Goal: Transaction & Acquisition: Purchase product/service

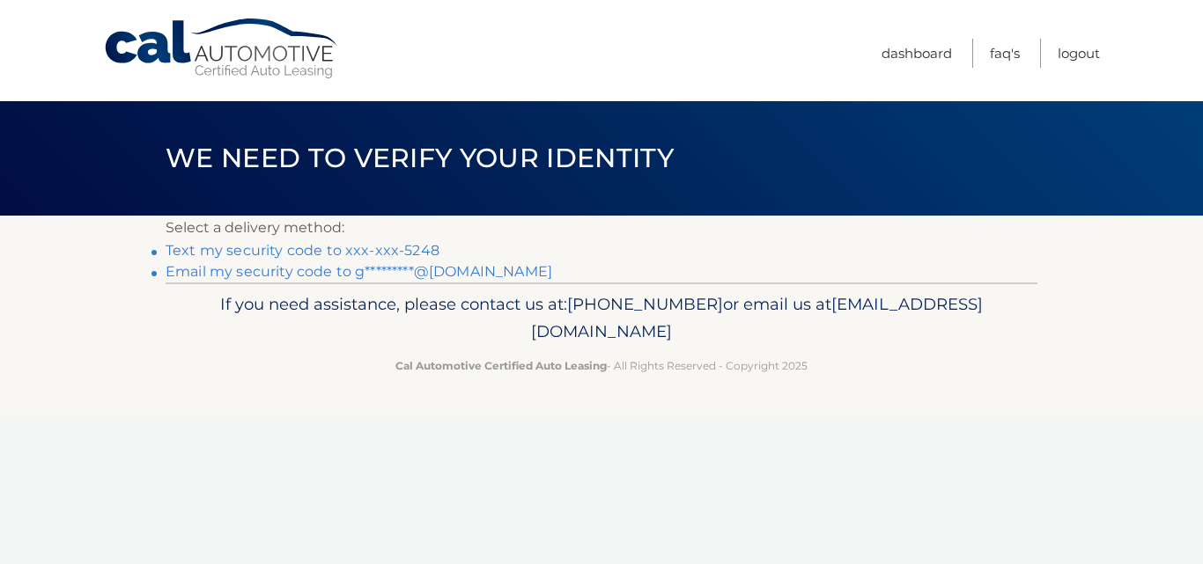
click at [406, 273] on link "Email my security code to g*********@[DOMAIN_NAME]" at bounding box center [359, 271] width 387 height 17
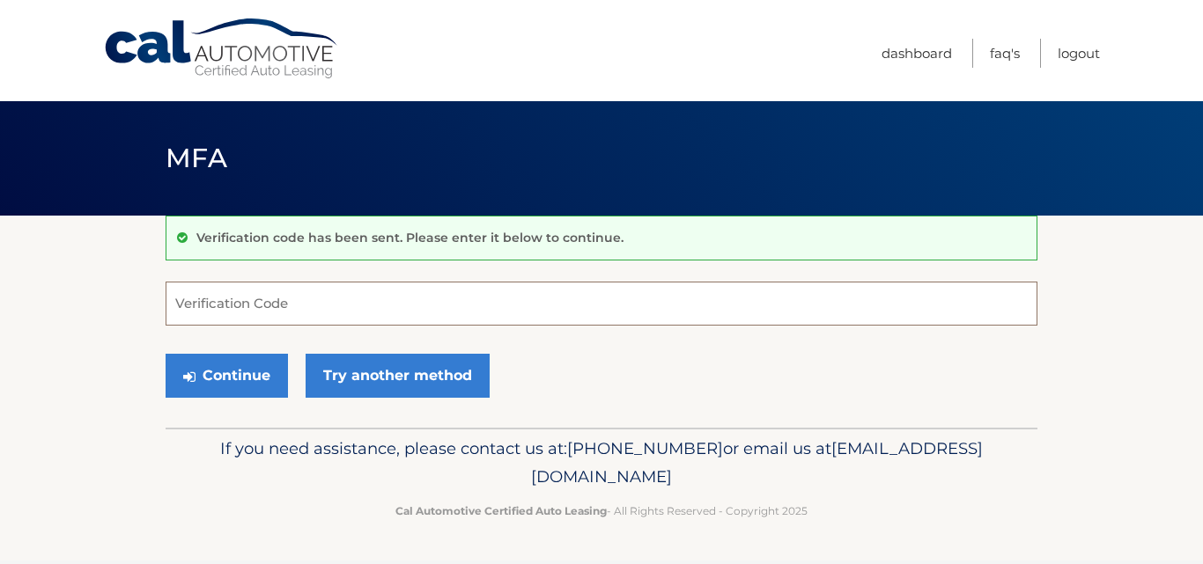
click at [345, 299] on input "Verification Code" at bounding box center [602, 304] width 872 height 44
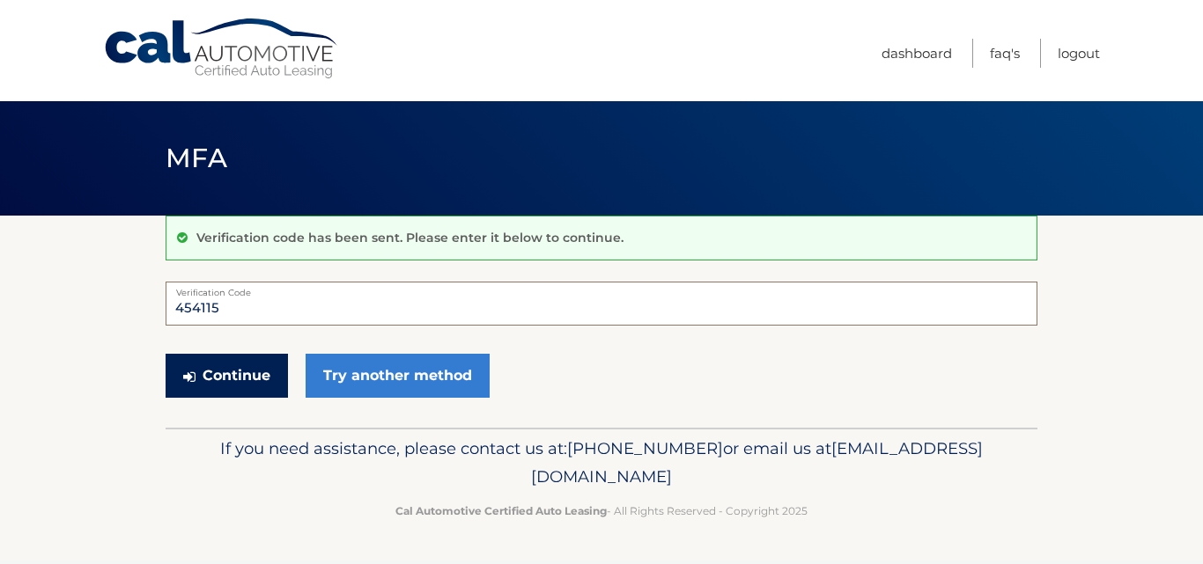
type input "454115"
click at [254, 374] on button "Continue" at bounding box center [227, 376] width 122 height 44
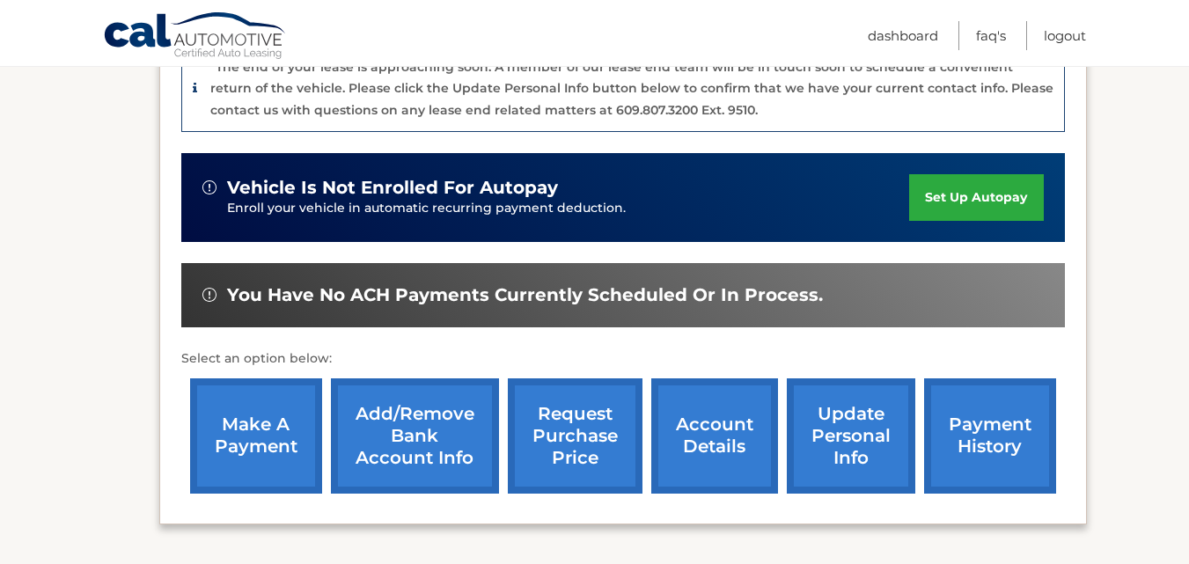
scroll to position [490, 0]
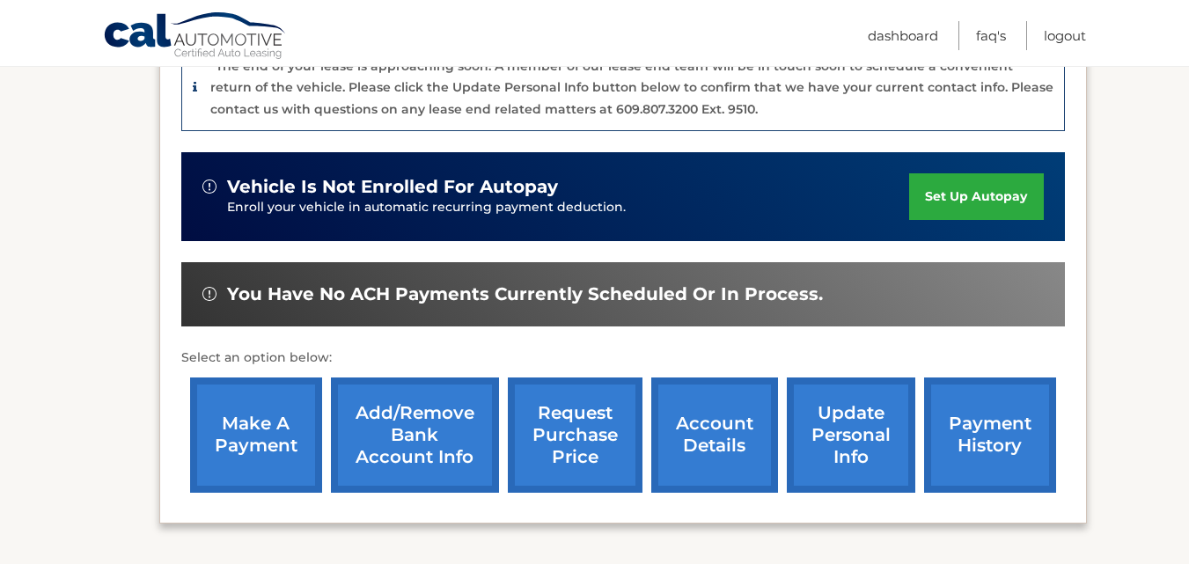
click at [273, 398] on link "make a payment" at bounding box center [256, 435] width 132 height 115
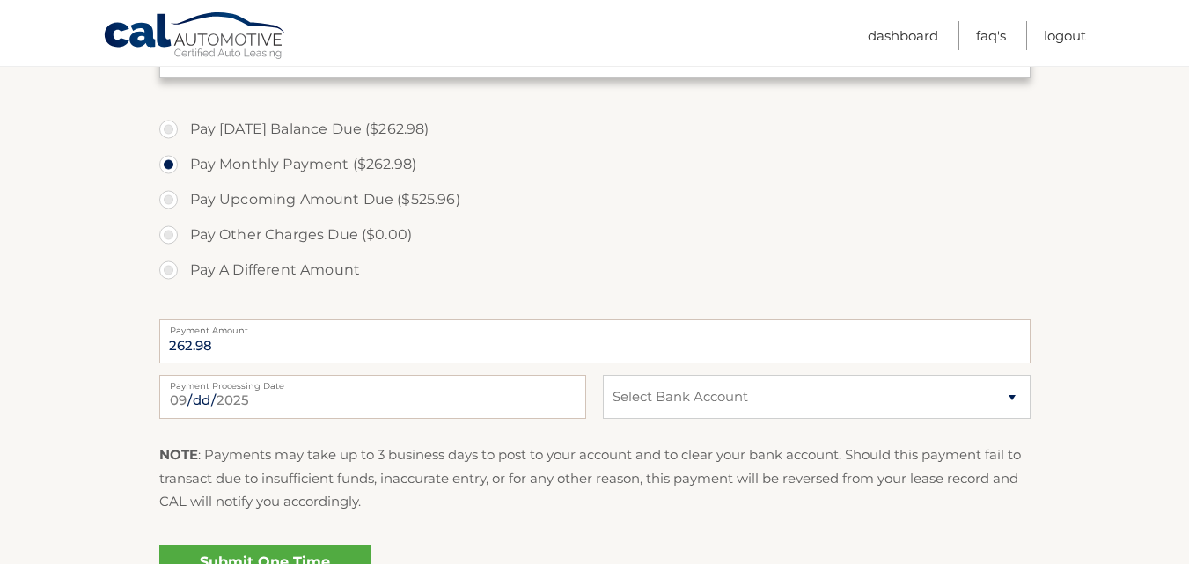
scroll to position [573, 0]
click at [1012, 392] on select "Select Bank Account Checking TEACHERS FCU *****8685 Checking BANK OF AMERICA, N…" at bounding box center [816, 396] width 427 height 44
select select "NTIxY2RlZjUtNDFhOS00YWRmLWFiZjktNTM4YTcxZDgzODhm"
click at [603, 374] on select "Select Bank Account Checking TEACHERS FCU *****8685 Checking BANK OF AMERICA, N…" at bounding box center [816, 396] width 427 height 44
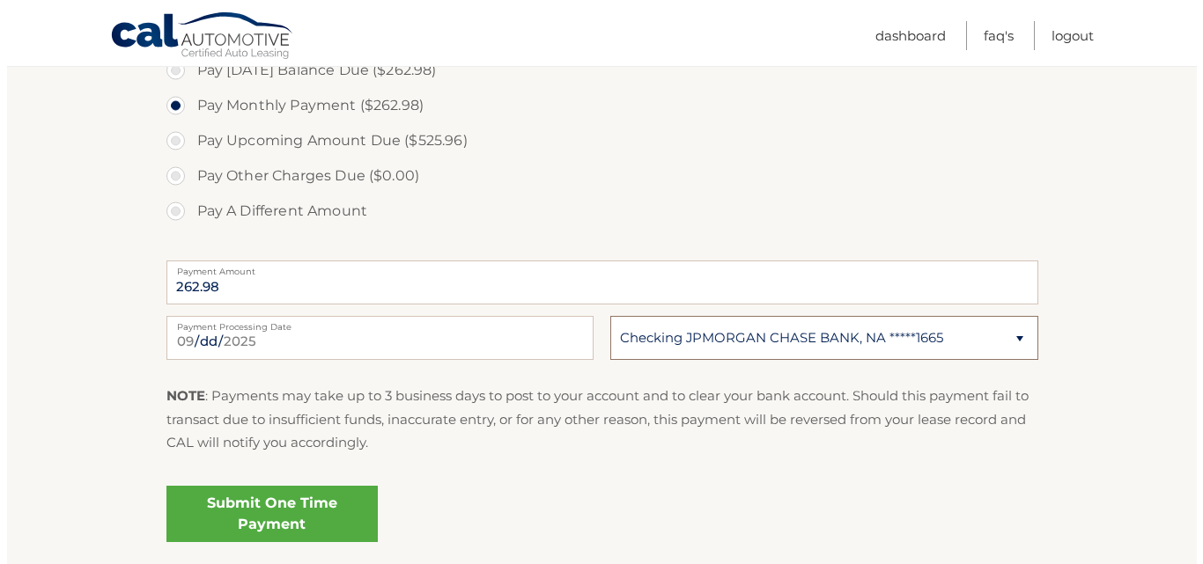
scroll to position [632, 0]
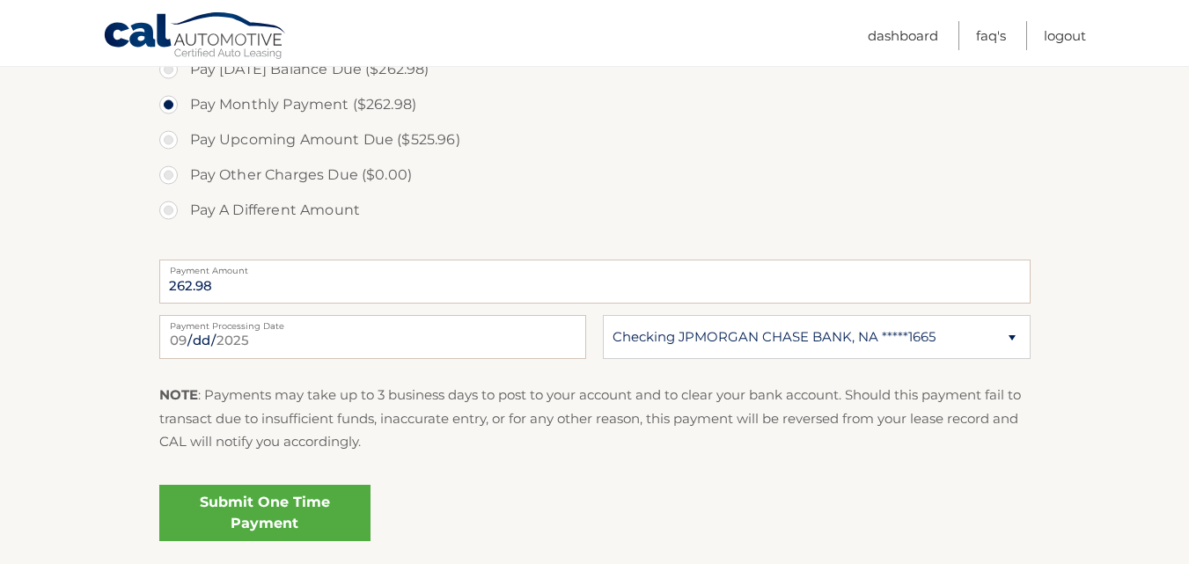
click at [333, 513] on link "Submit One Time Payment" at bounding box center [264, 513] width 211 height 56
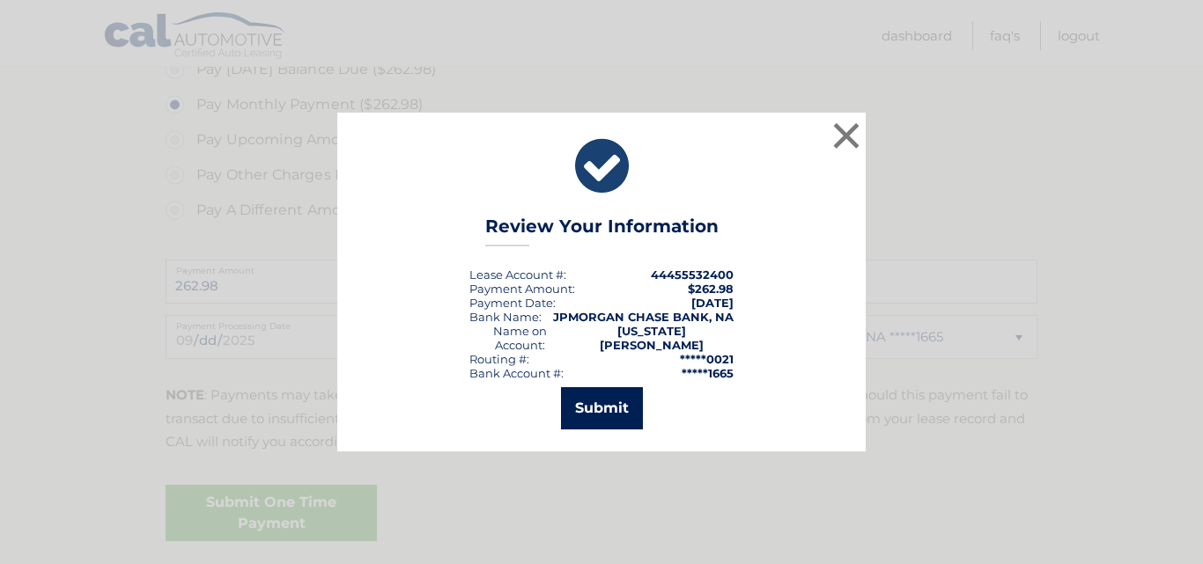
click at [587, 395] on button "Submit" at bounding box center [602, 408] width 82 height 42
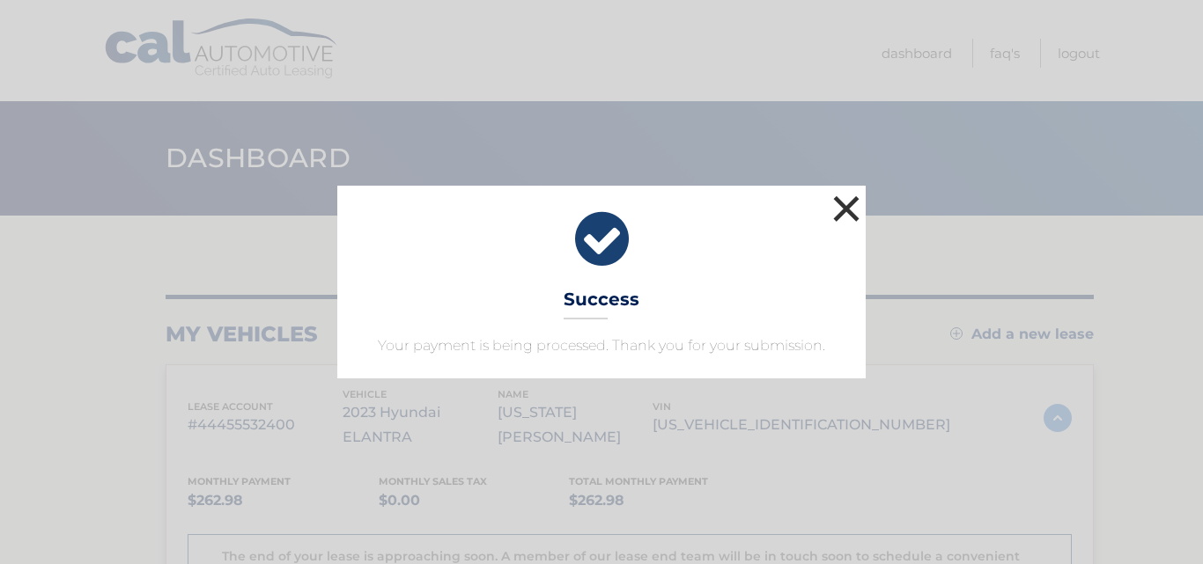
click at [845, 204] on button "×" at bounding box center [845, 208] width 35 height 35
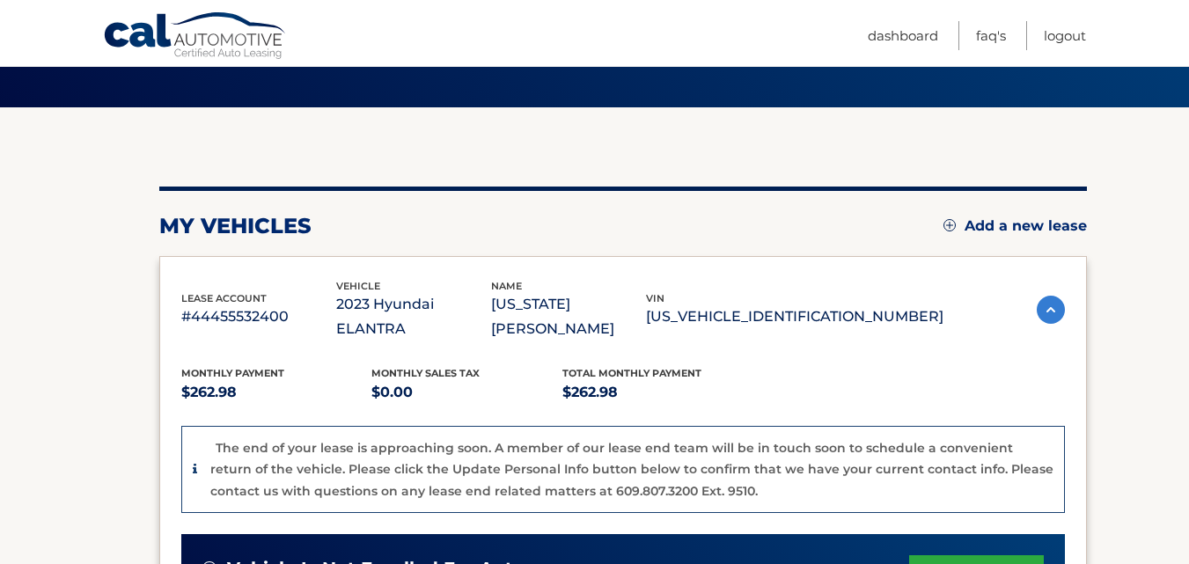
scroll to position [107, 0]
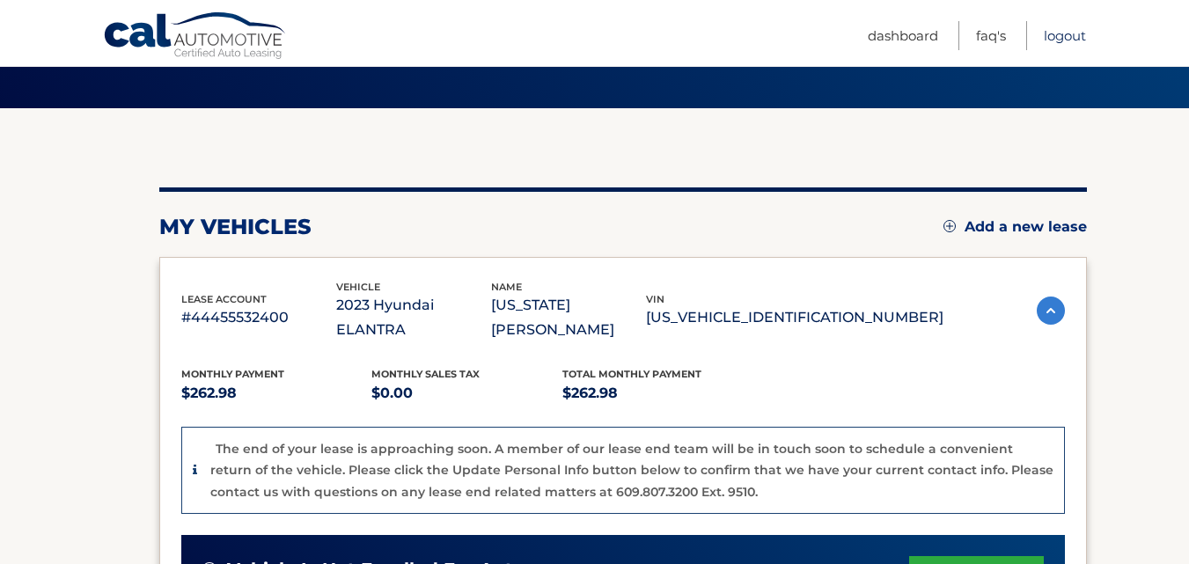
click at [1060, 37] on link "Logout" at bounding box center [1065, 35] width 42 height 29
